Goal: Information Seeking & Learning: Learn about a topic

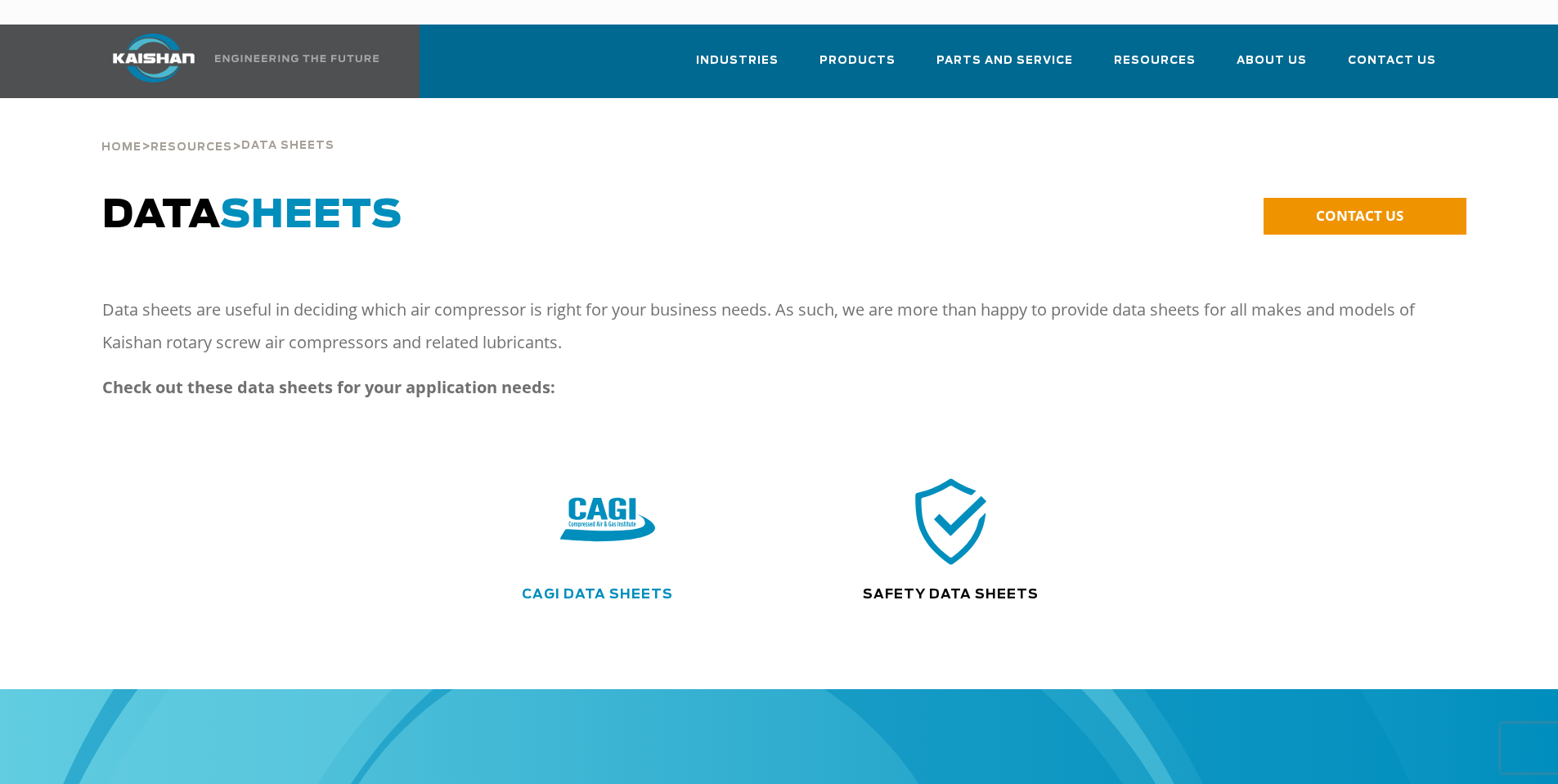
click at [611, 588] on link "CAGI Data Sheets" at bounding box center [598, 595] width 152 height 13
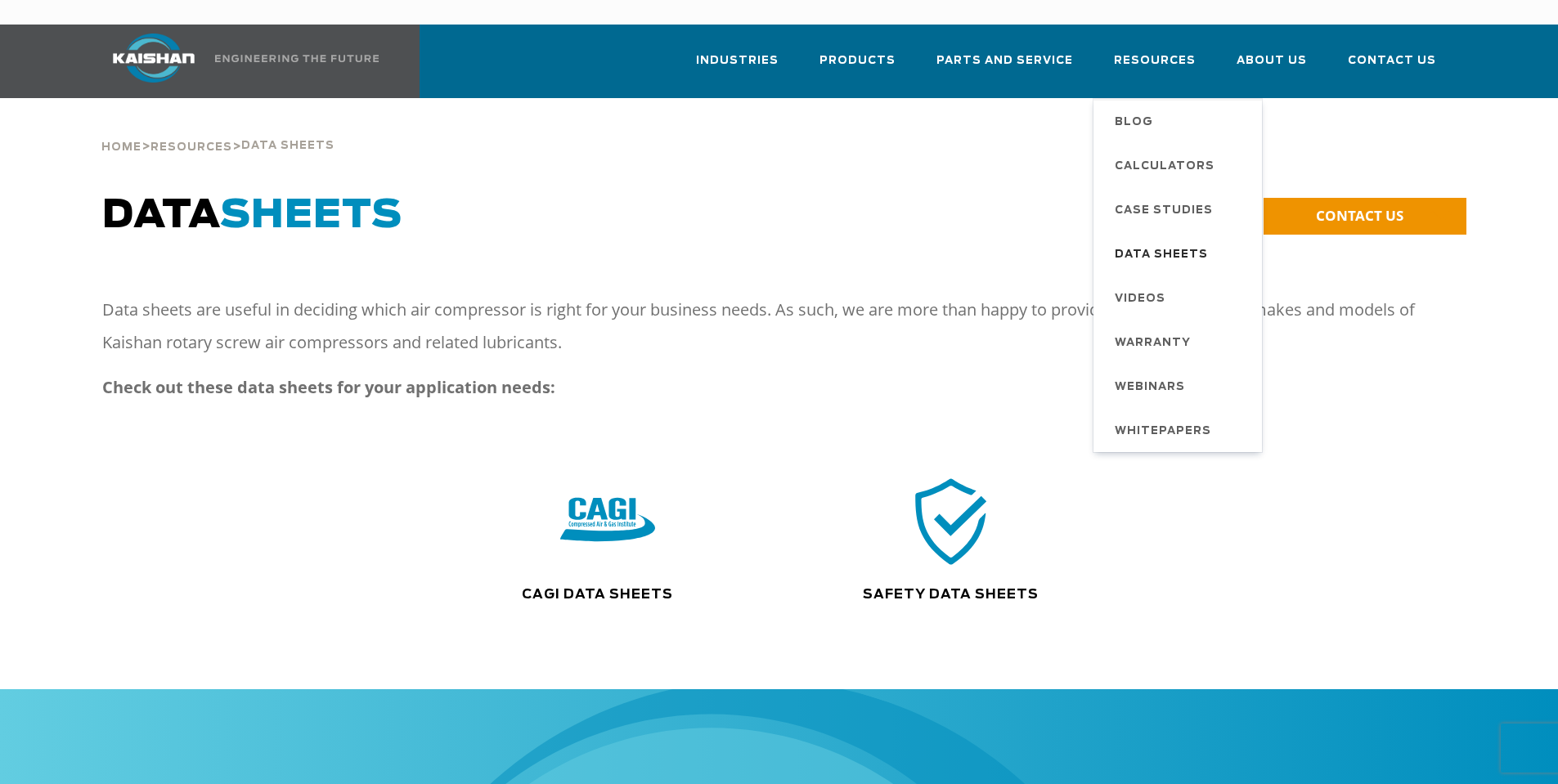
click at [1175, 241] on span "Data Sheets" at bounding box center [1161, 254] width 93 height 28
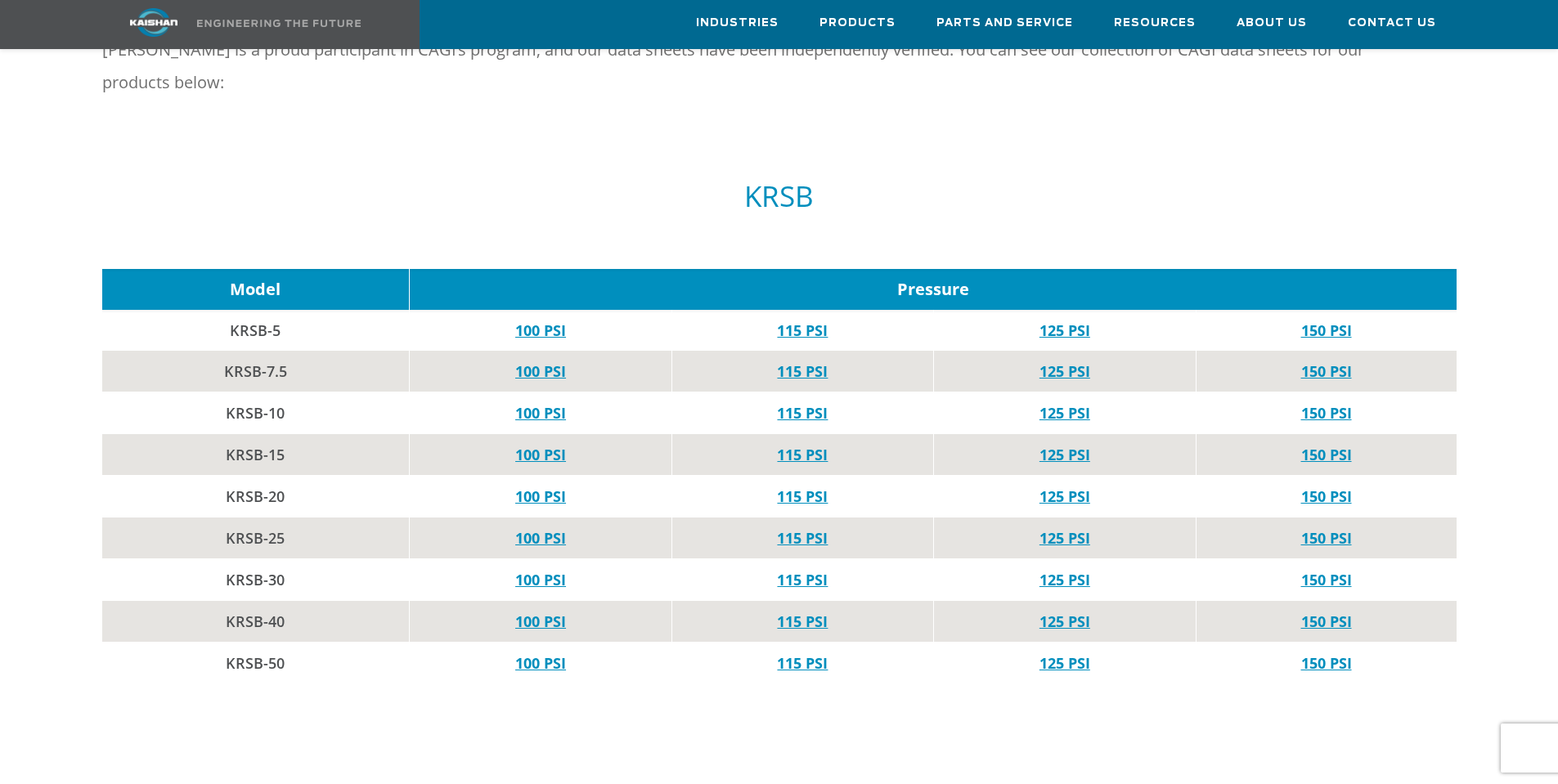
scroll to position [899, 0]
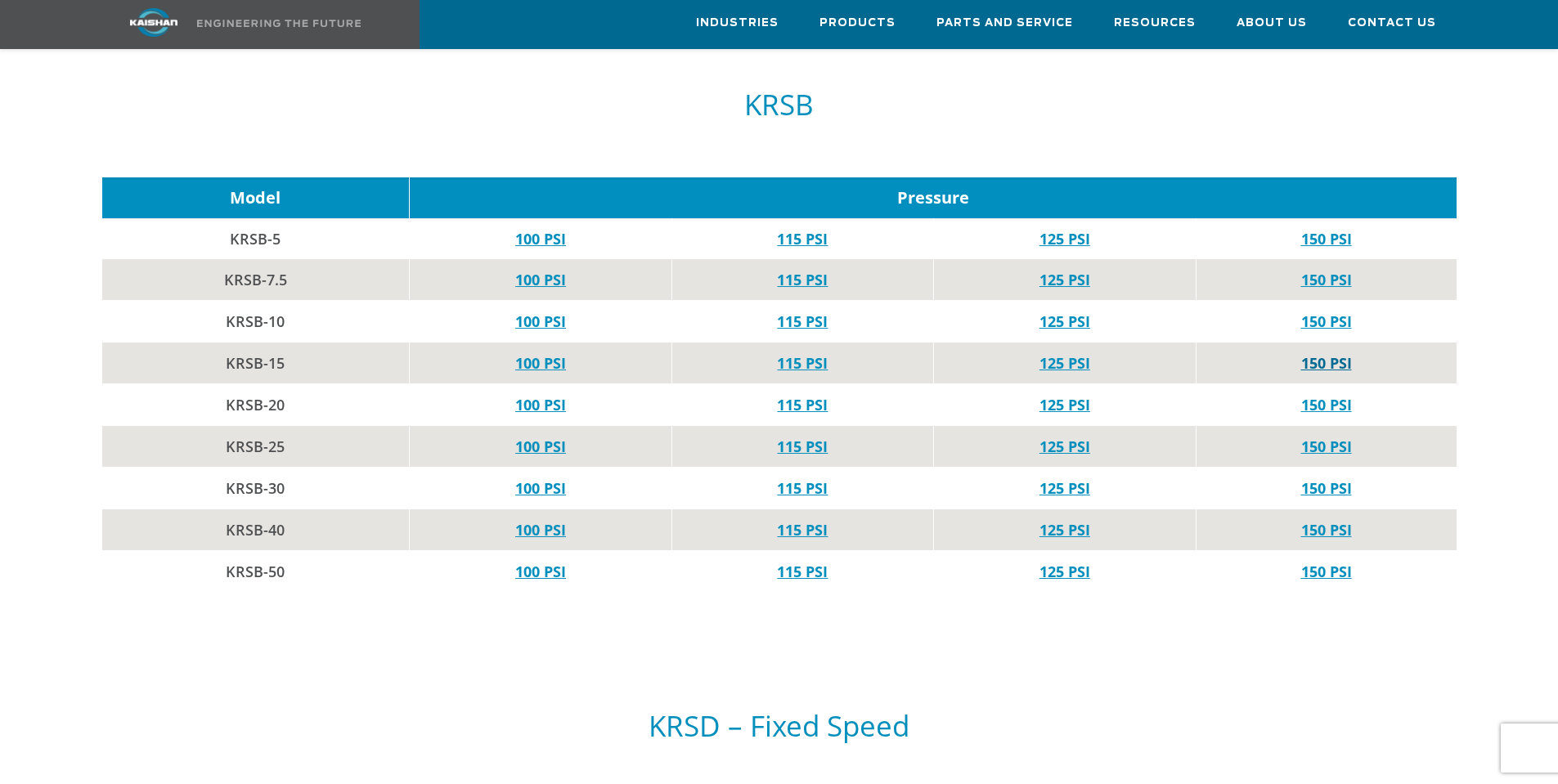
click at [1337, 353] on link "150 PSI" at bounding box center [1327, 363] width 51 height 19
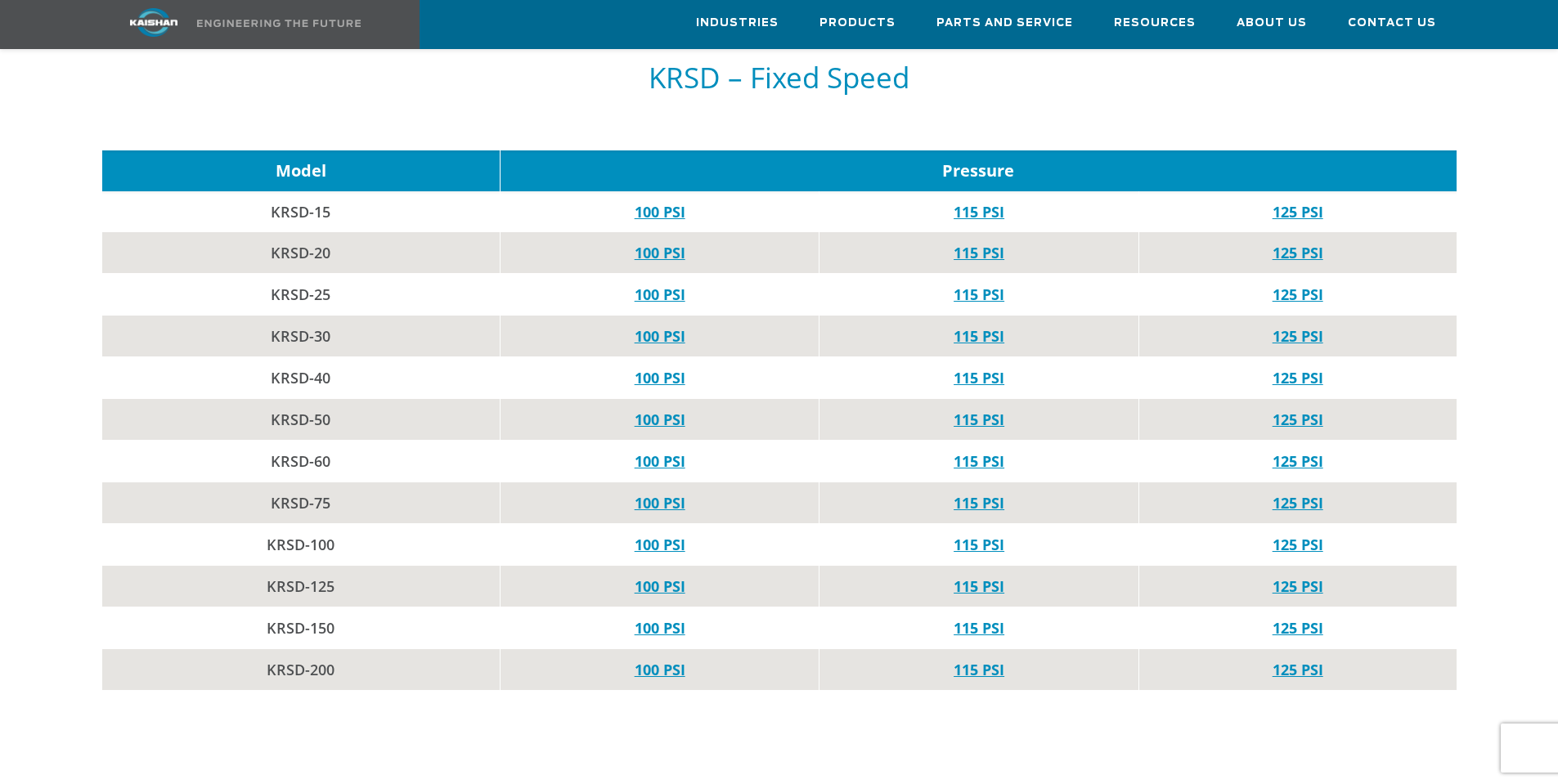
scroll to position [1554, 0]
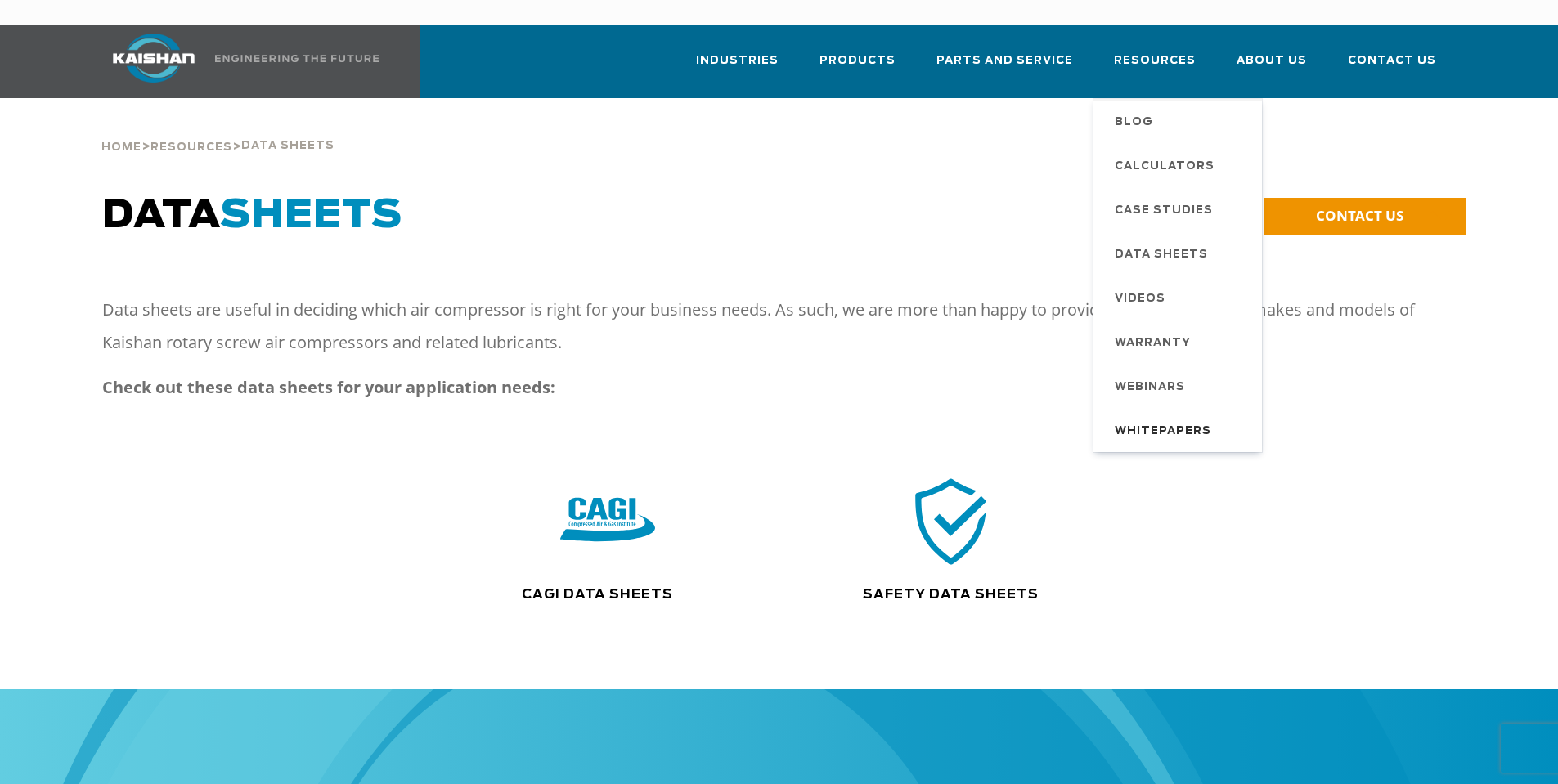
click at [1177, 417] on span "Whitepapers" at bounding box center [1163, 431] width 97 height 28
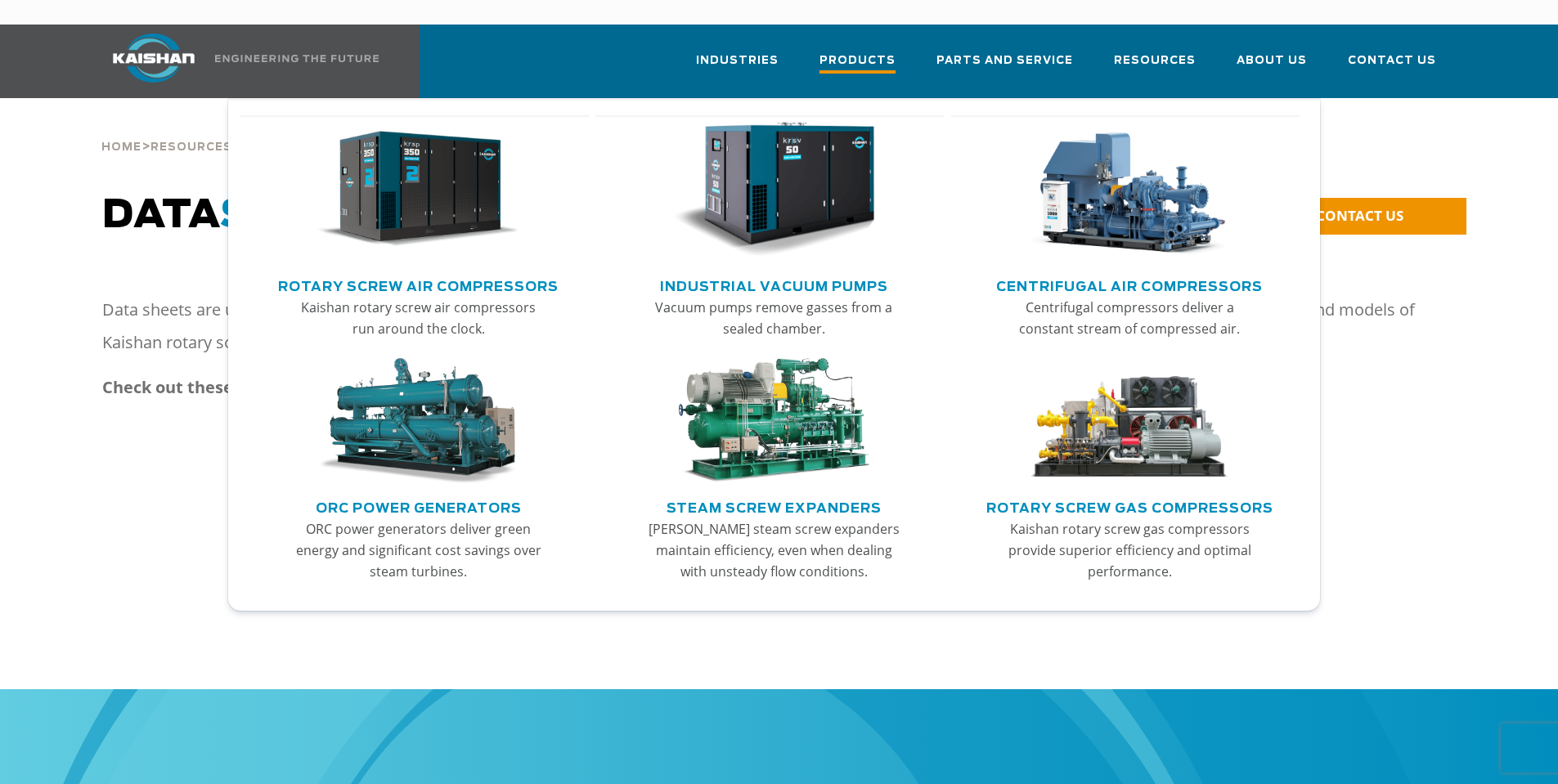
click at [875, 39] on link "Products" at bounding box center [857, 68] width 76 height 59
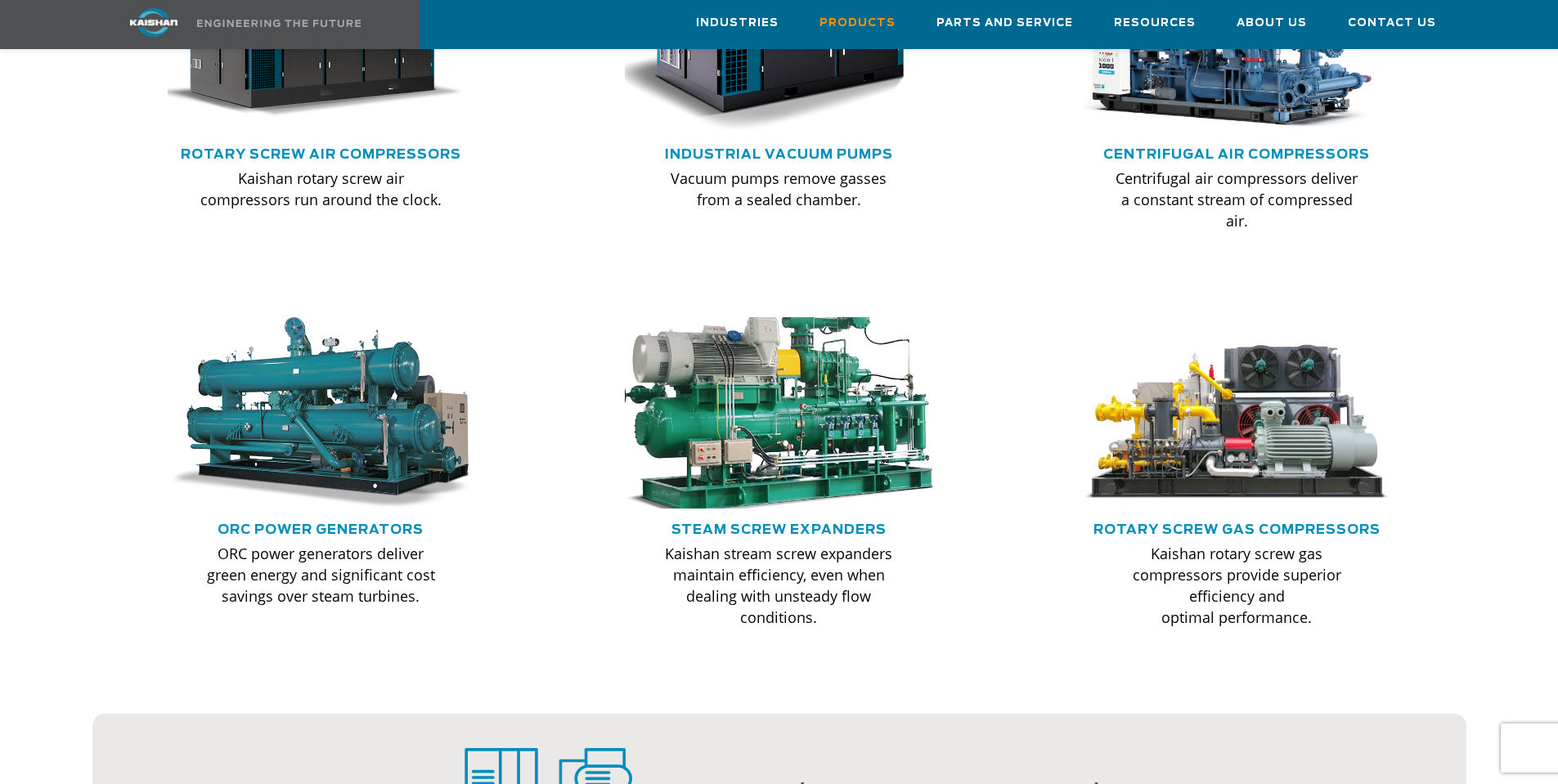
scroll to position [1554, 0]
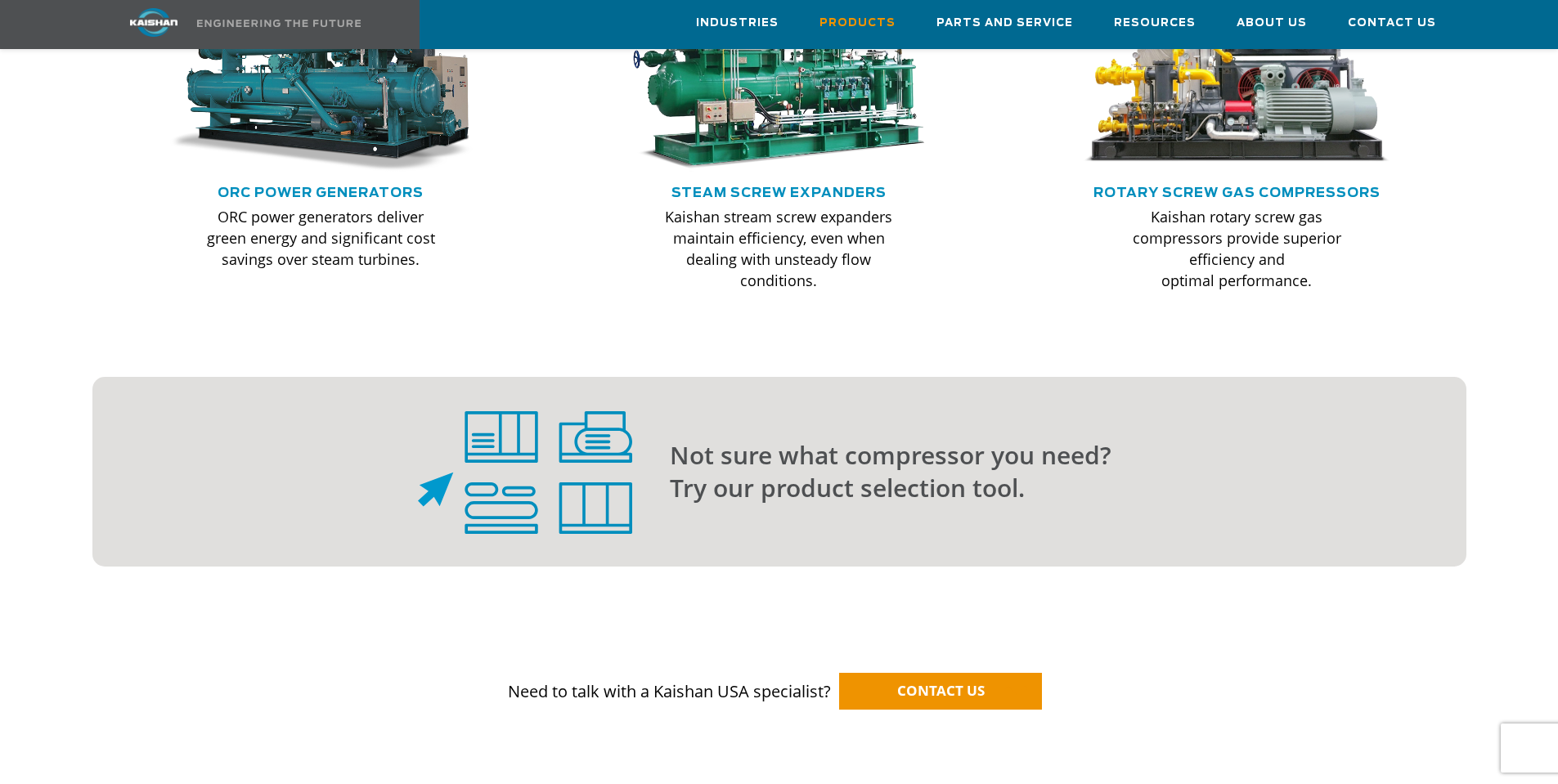
click at [935, 440] on p "Not sure what compressor you need? Try our product selection tool." at bounding box center [1036, 472] width 731 height 65
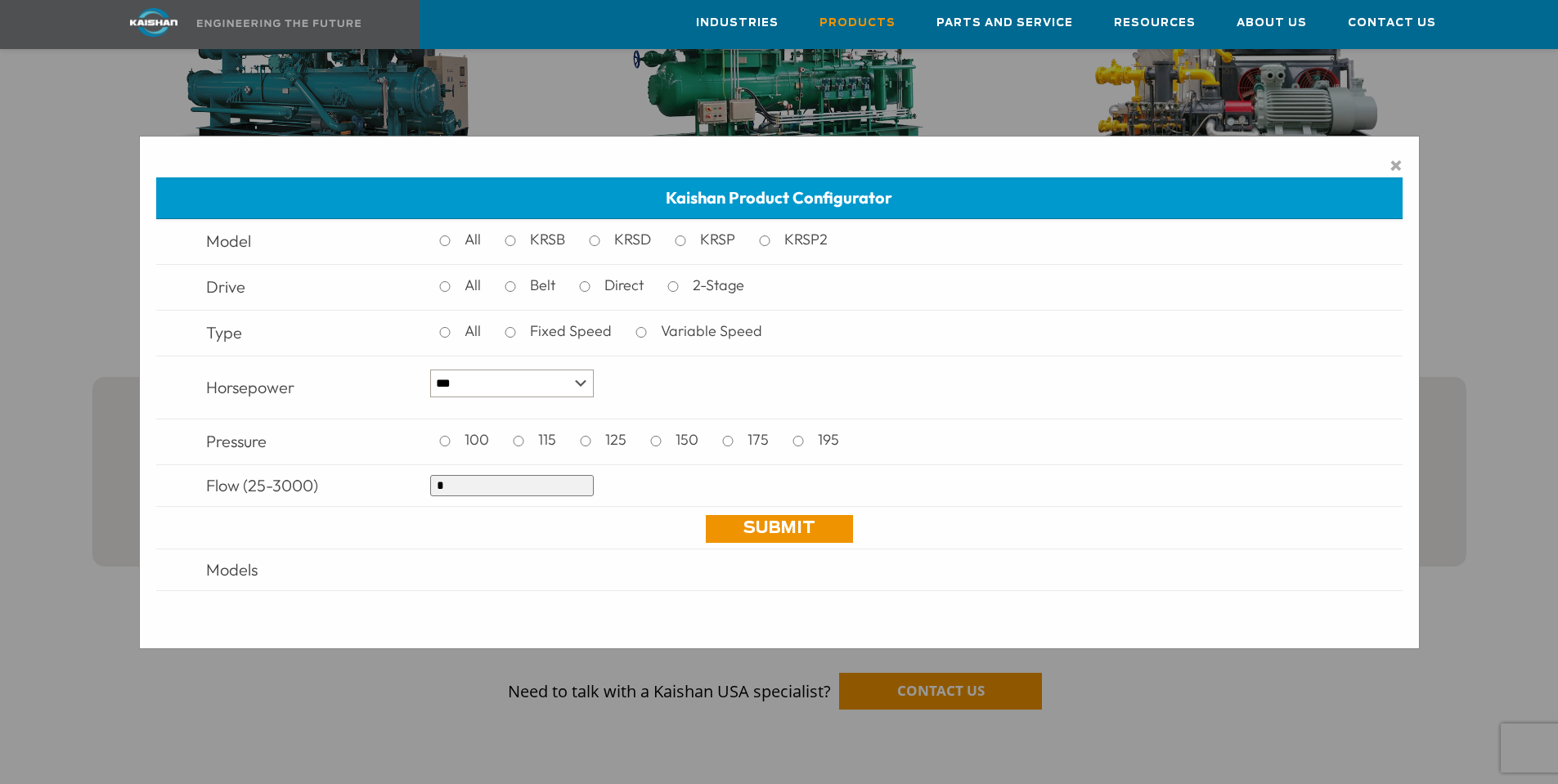
click at [852, 324] on td "All Fixed Speed Variable Speed" at bounding box center [891, 333] width 938 height 46
click at [1401, 169] on span "×" at bounding box center [1397, 165] width 13 height 25
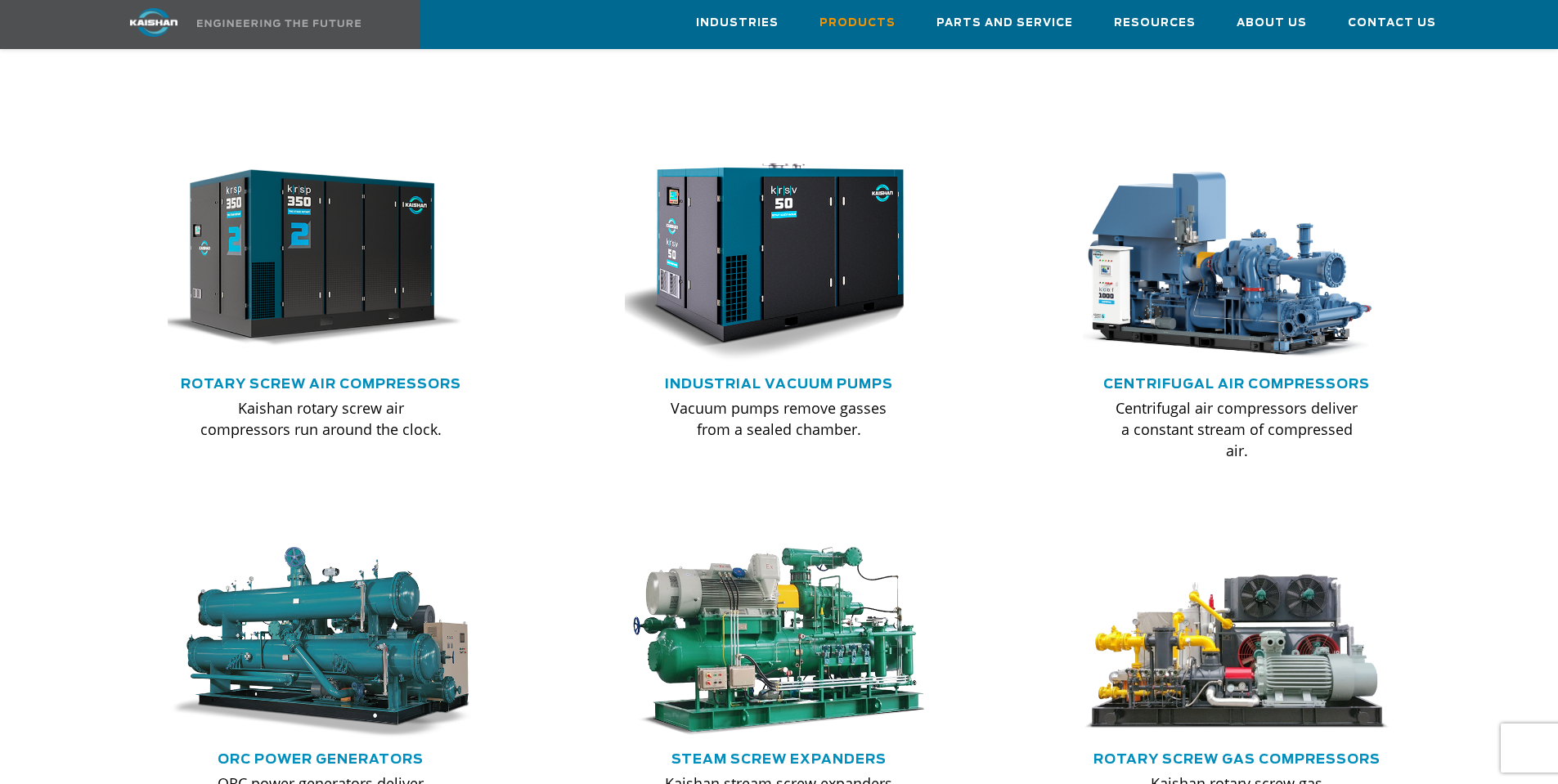
scroll to position [981, 0]
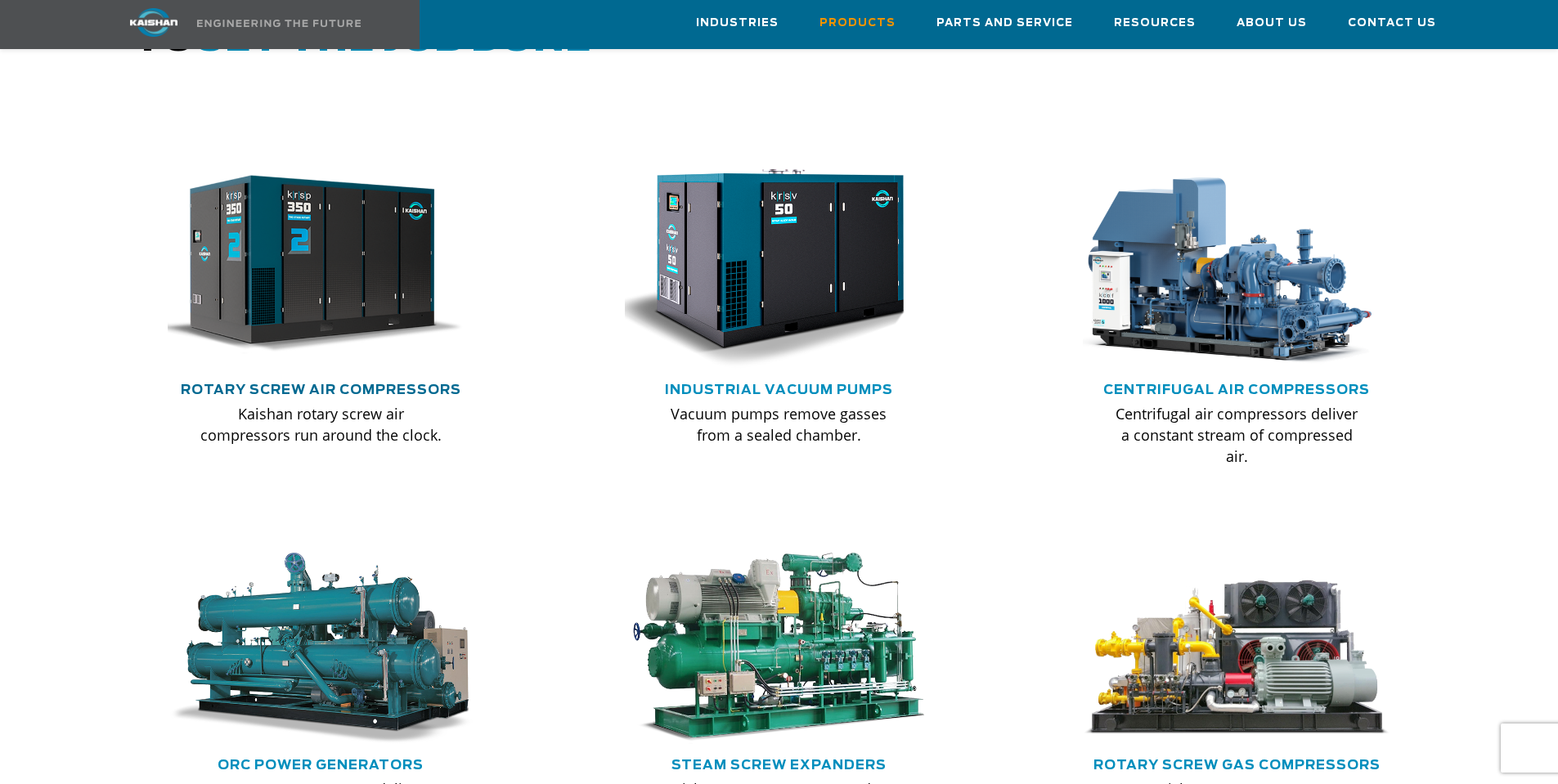
click at [353, 384] on link "Rotary Screw Air Compressors" at bounding box center [321, 391] width 280 height 13
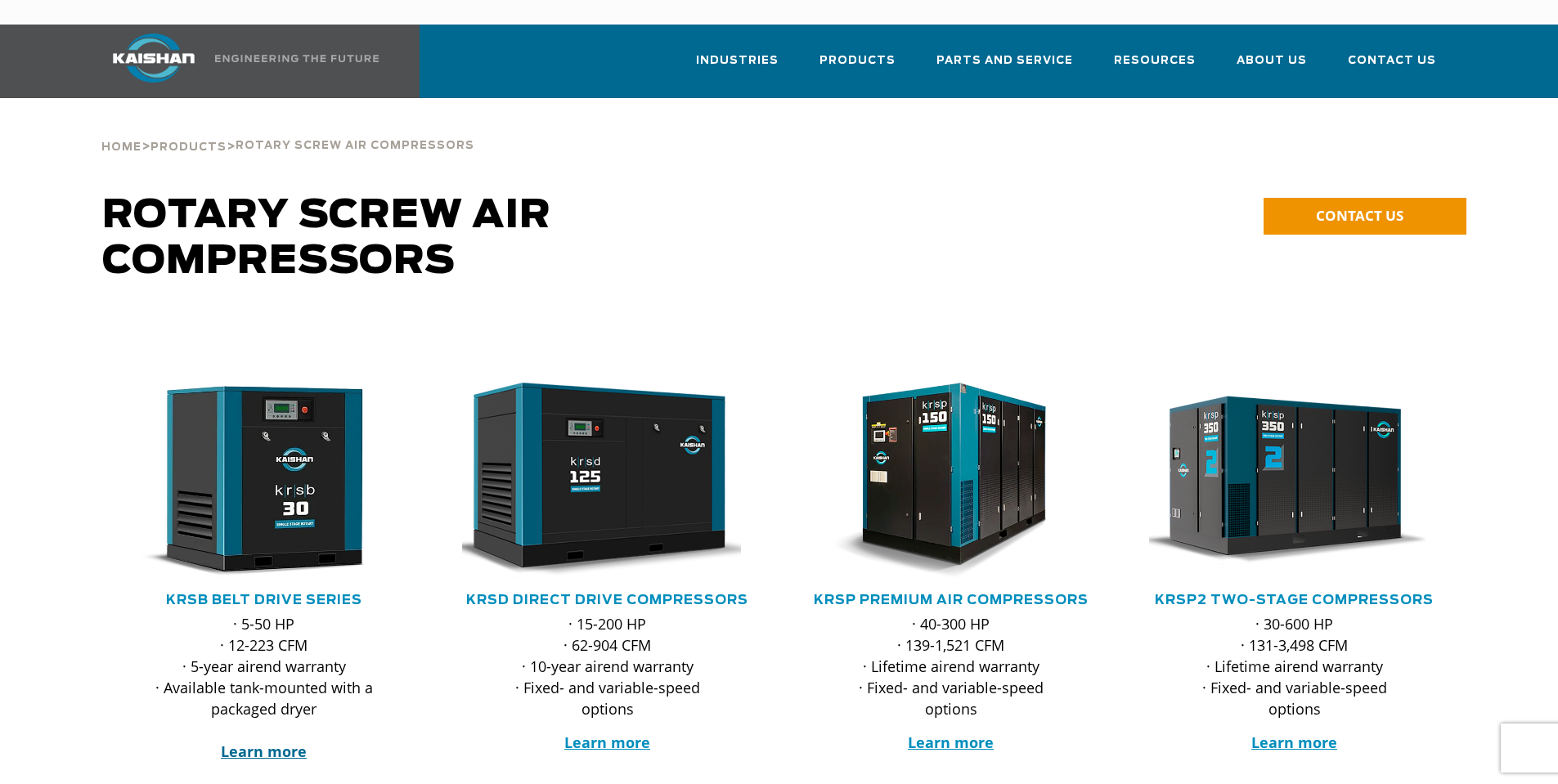
click at [266, 742] on strong "Learn more" at bounding box center [263, 751] width 85 height 19
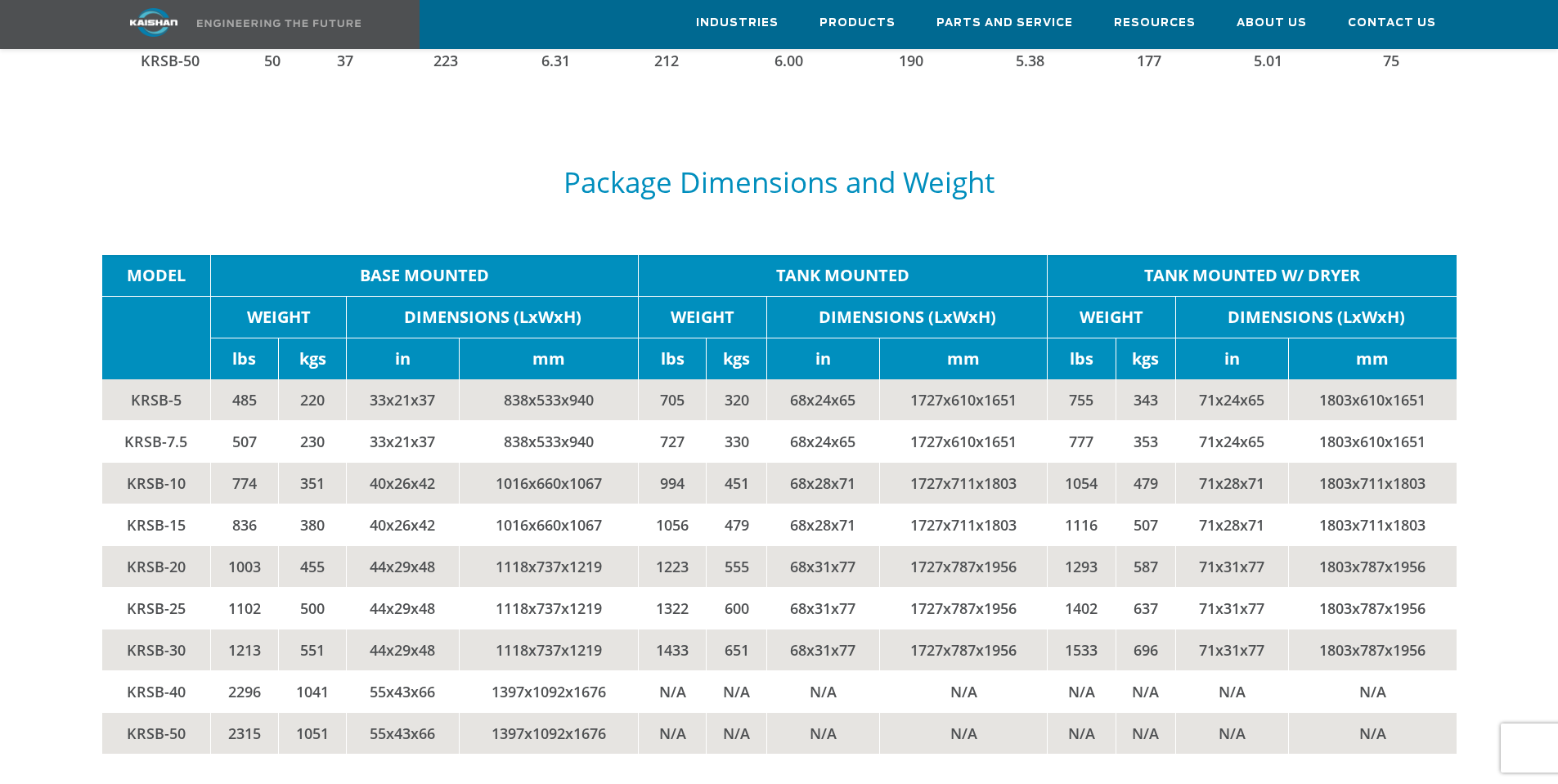
scroll to position [3516, 0]
